Goal: Task Accomplishment & Management: Complete application form

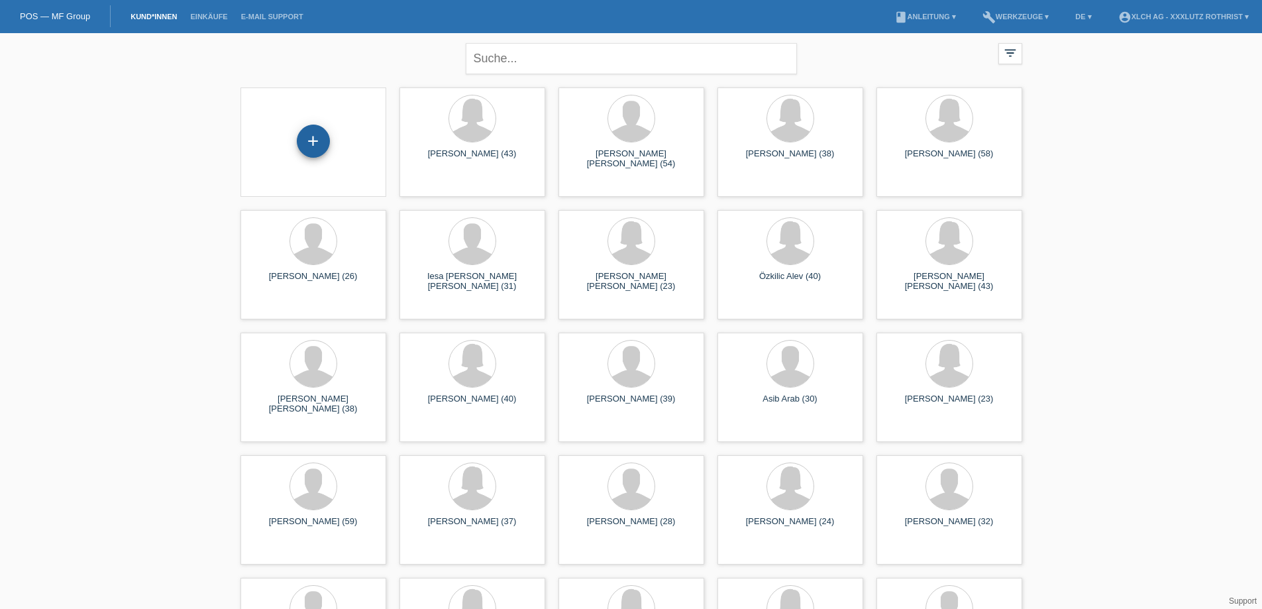
click at [315, 146] on div "+" at bounding box center [313, 141] width 33 height 33
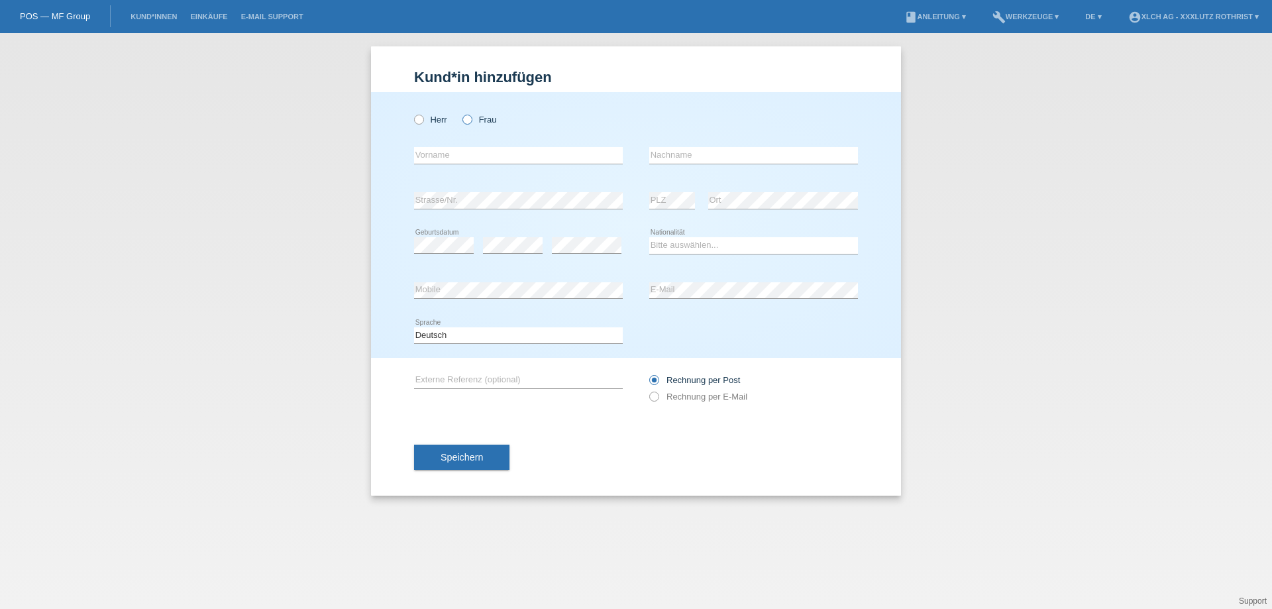
click at [461, 113] on icon at bounding box center [461, 113] width 0 height 0
click at [467, 121] on input "Frau" at bounding box center [467, 119] width 9 height 9
radio input "true"
click at [461, 150] on input "text" at bounding box center [518, 155] width 209 height 17
type input "Bleona"
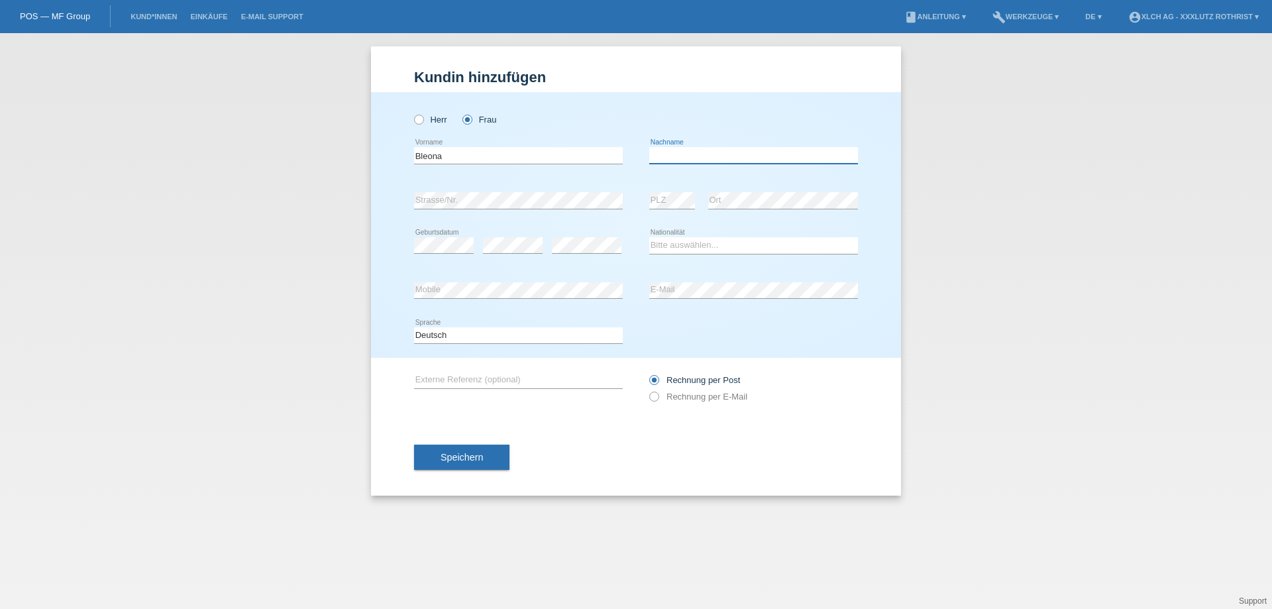
click at [657, 153] on input "text" at bounding box center [753, 155] width 209 height 17
type input "Memaj"
click at [666, 243] on select "Bitte auswählen... Schweiz Deutschland Liechtenstein Österreich ------------ Af…" at bounding box center [753, 245] width 209 height 16
select select "CH"
click at [649, 237] on select "Bitte auswählen... Schweiz Deutschland Liechtenstein Österreich ------------ Af…" at bounding box center [753, 245] width 209 height 16
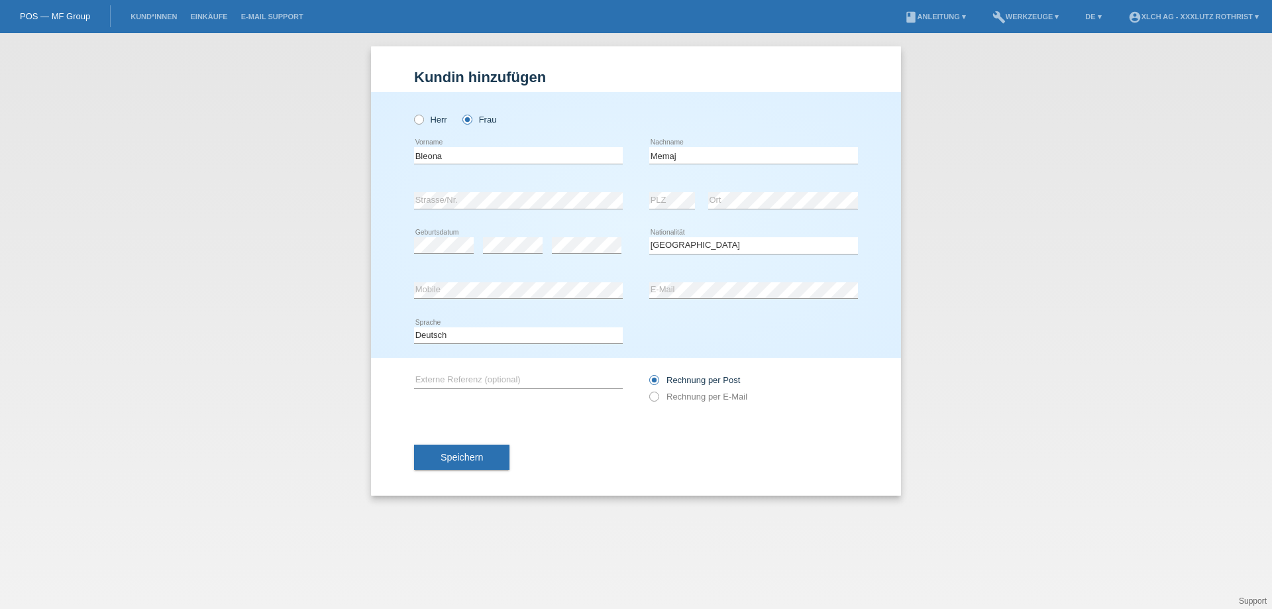
click at [698, 313] on div "Deutsch Français Italiano English error Sprache" at bounding box center [636, 335] width 444 height 45
click at [695, 298] on div "error E-Mail" at bounding box center [753, 290] width 209 height 17
click at [674, 400] on label "Rechnung per E-Mail" at bounding box center [698, 397] width 98 height 10
click at [658, 400] on input "Rechnung per E-Mail" at bounding box center [653, 400] width 9 height 17
radio input "true"
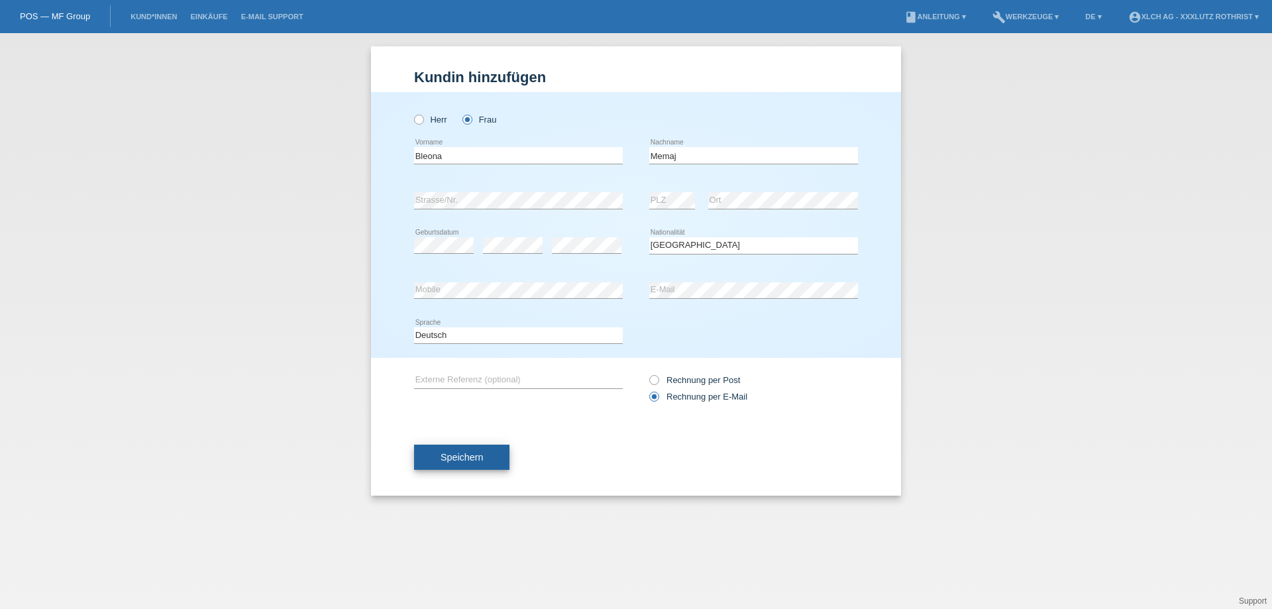
click at [482, 454] on span "Speichern" at bounding box center [462, 457] width 42 height 11
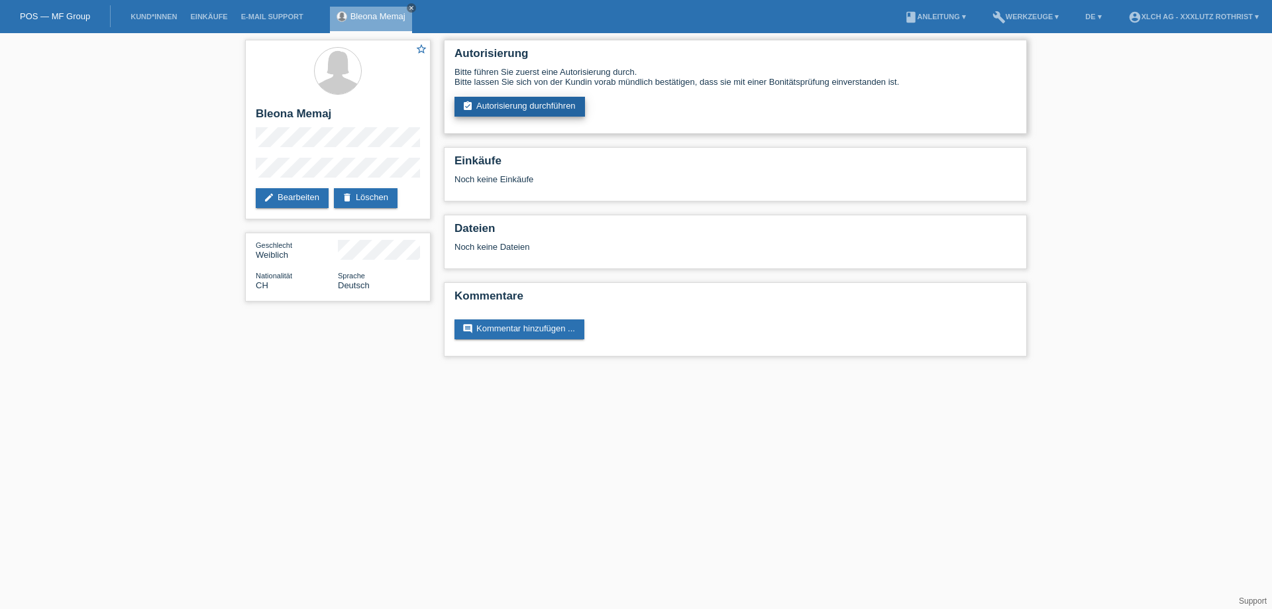
click at [535, 103] on link "assignment_turned_in Autorisierung durchführen" at bounding box center [520, 107] width 131 height 20
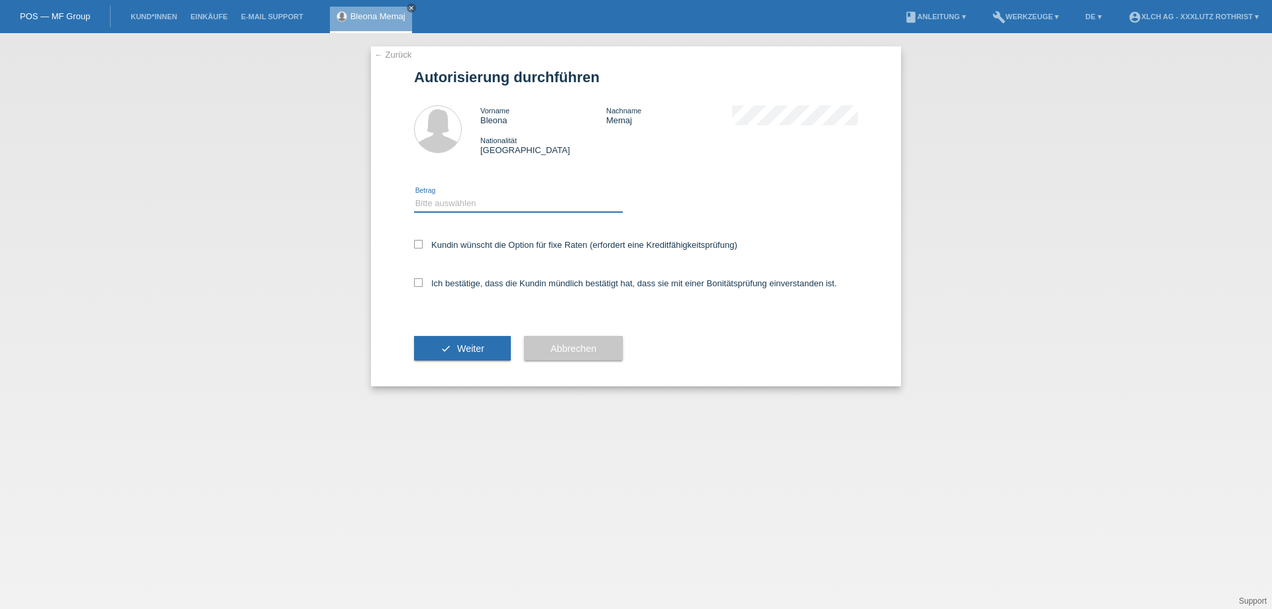
click at [544, 205] on select "Bitte auswählen CHF 1.00 - CHF 499.00 CHF 500.00 - CHF 1'999.00 CHF 2'000.00 - …" at bounding box center [518, 204] width 209 height 16
click at [414, 196] on select "Bitte auswählen CHF 1.00 - CHF 499.00 CHF 500.00 - CHF 1'999.00 CHF 2'000.00 - …" at bounding box center [518, 204] width 209 height 16
click at [542, 196] on select "Bitte auswählen CHF 1.00 - CHF 499.00 CHF 500.00 - CHF 1'999.00 CHF 2'000.00 - …" at bounding box center [518, 204] width 209 height 16
select select "2"
click at [414, 196] on select "Bitte auswählen CHF 1.00 - CHF 499.00 CHF 500.00 - CHF 1'999.00 CHF 2'000.00 - …" at bounding box center [518, 204] width 209 height 16
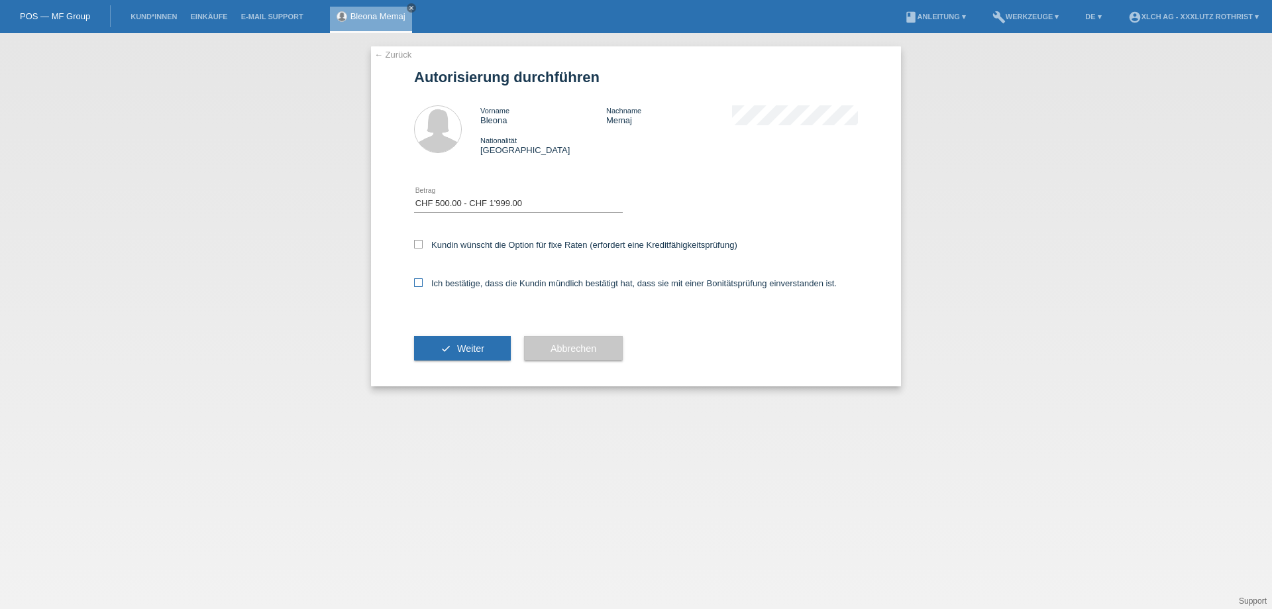
click at [524, 279] on label "Ich bestätige, dass die Kundin mündlich bestätigt hat, dass sie mit einer Bonit…" at bounding box center [625, 283] width 423 height 10
click at [423, 279] on input "Ich bestätige, dass die Kundin mündlich bestätigt hat, dass sie mit einer Bonit…" at bounding box center [418, 282] width 9 height 9
checkbox input "true"
click at [541, 241] on label "Kundin wünscht die Option für fixe Raten (erfordert eine Kreditfähigkeitsprüfun…" at bounding box center [575, 245] width 323 height 10
click at [423, 241] on input "Kundin wünscht die Option für fixe Raten (erfordert eine Kreditfähigkeitsprüfun…" at bounding box center [418, 244] width 9 height 9
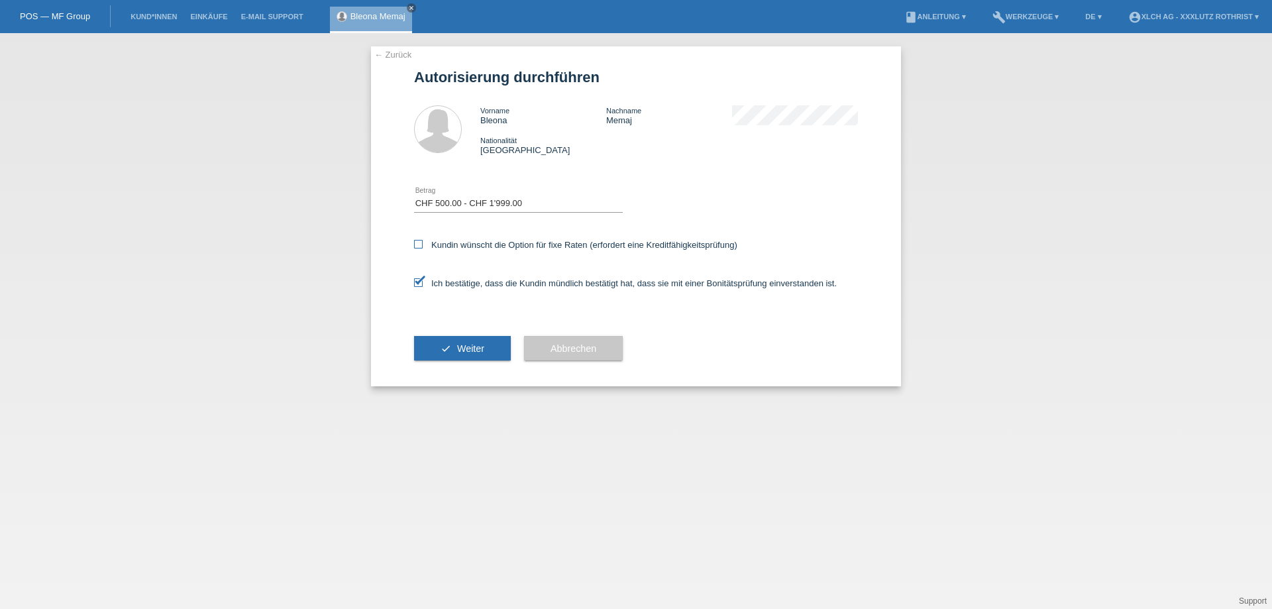
checkbox input "true"
click at [463, 344] on span "Weiter" at bounding box center [470, 348] width 27 height 11
